Goal: Share content

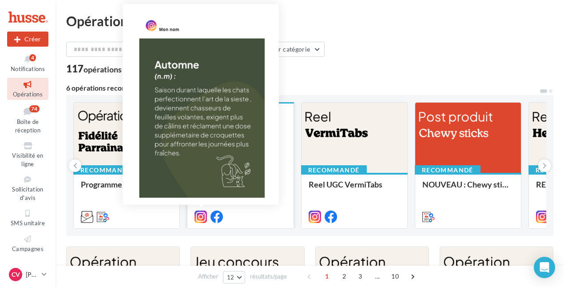
click at [201, 214] on icon at bounding box center [201, 217] width 12 height 12
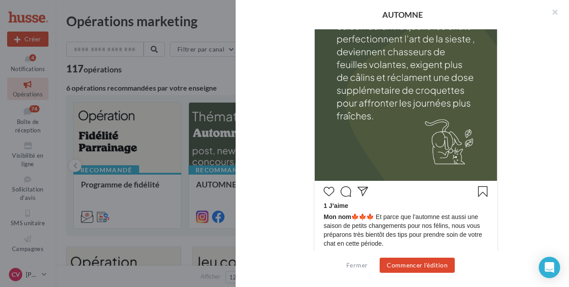
scroll to position [355, 0]
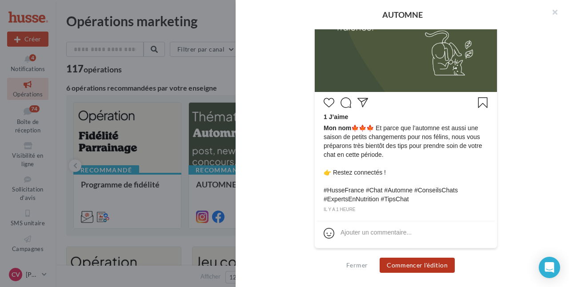
click at [420, 267] on button "Commencer l'édition" at bounding box center [416, 265] width 75 height 15
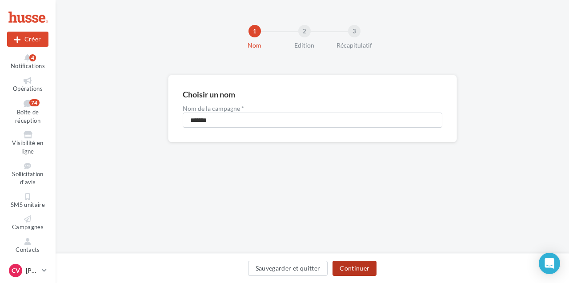
click at [350, 268] on button "Continuer" at bounding box center [354, 267] width 44 height 15
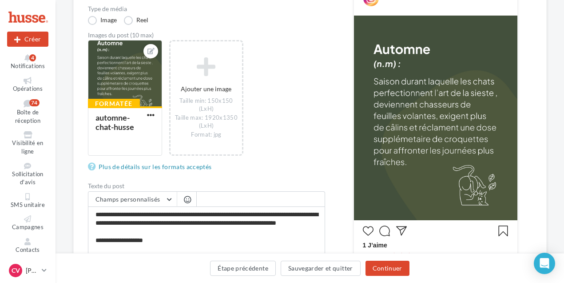
scroll to position [178, 0]
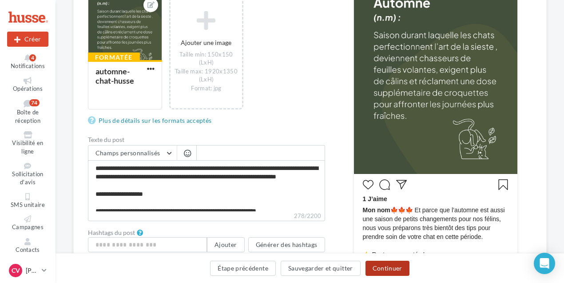
click at [391, 271] on button "Continuer" at bounding box center [388, 267] width 44 height 15
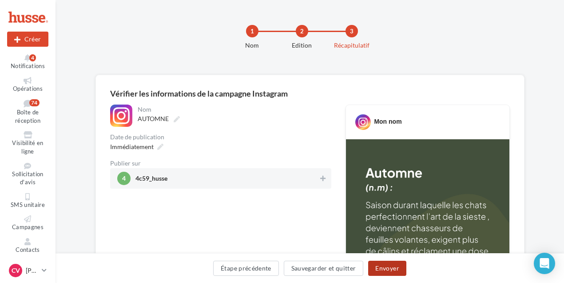
click at [386, 271] on button "Envoyer" at bounding box center [387, 267] width 38 height 15
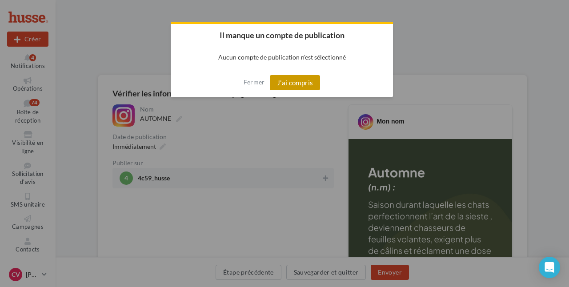
click at [305, 83] on button "J'ai compris" at bounding box center [295, 82] width 51 height 15
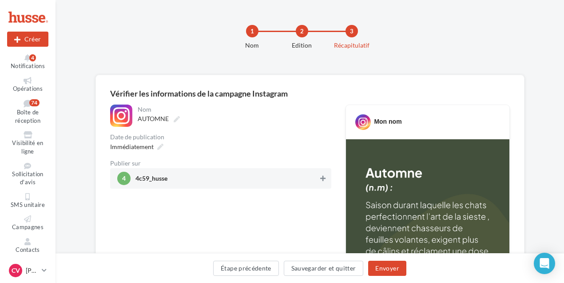
click at [324, 179] on icon at bounding box center [322, 178] width 5 height 6
click at [376, 267] on button "Envoyer" at bounding box center [387, 267] width 38 height 15
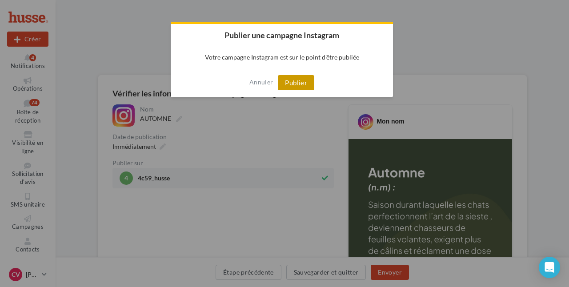
click at [298, 81] on button "Publier" at bounding box center [296, 82] width 36 height 15
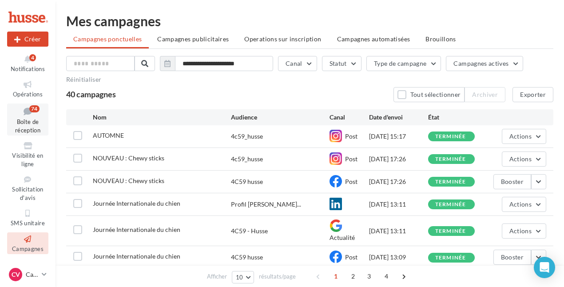
click at [28, 111] on icon at bounding box center [28, 111] width 36 height 12
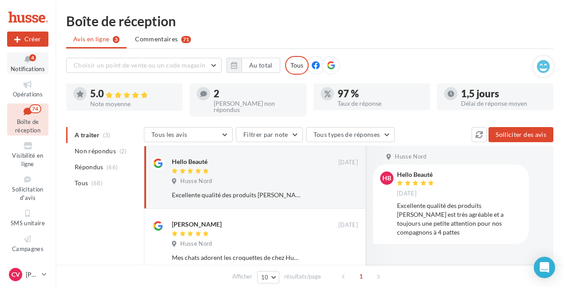
click at [32, 64] on button "Notifications 4" at bounding box center [27, 63] width 41 height 22
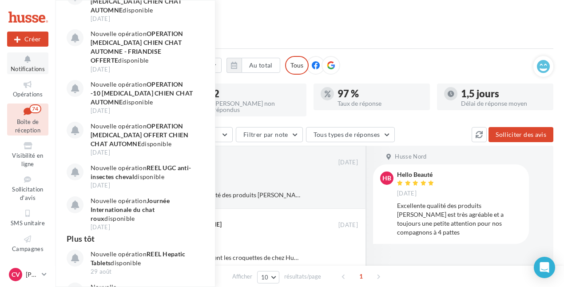
scroll to position [206, 0]
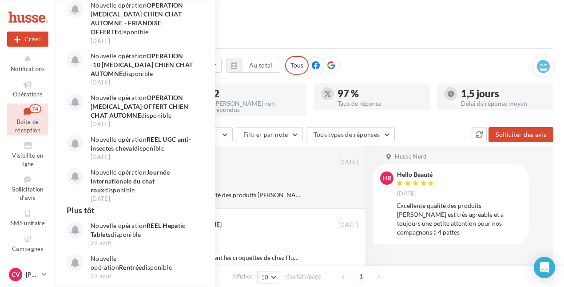
click at [425, 14] on html "Nouvelle campagne Créer Notifications Nouveau Nouvelle opération Programme de f…" at bounding box center [282, 143] width 564 height 287
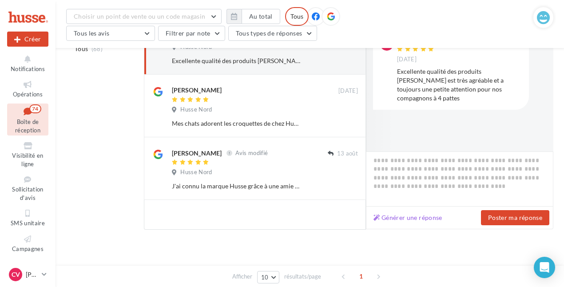
scroll to position [0, 0]
